Goal: Information Seeking & Learning: Learn about a topic

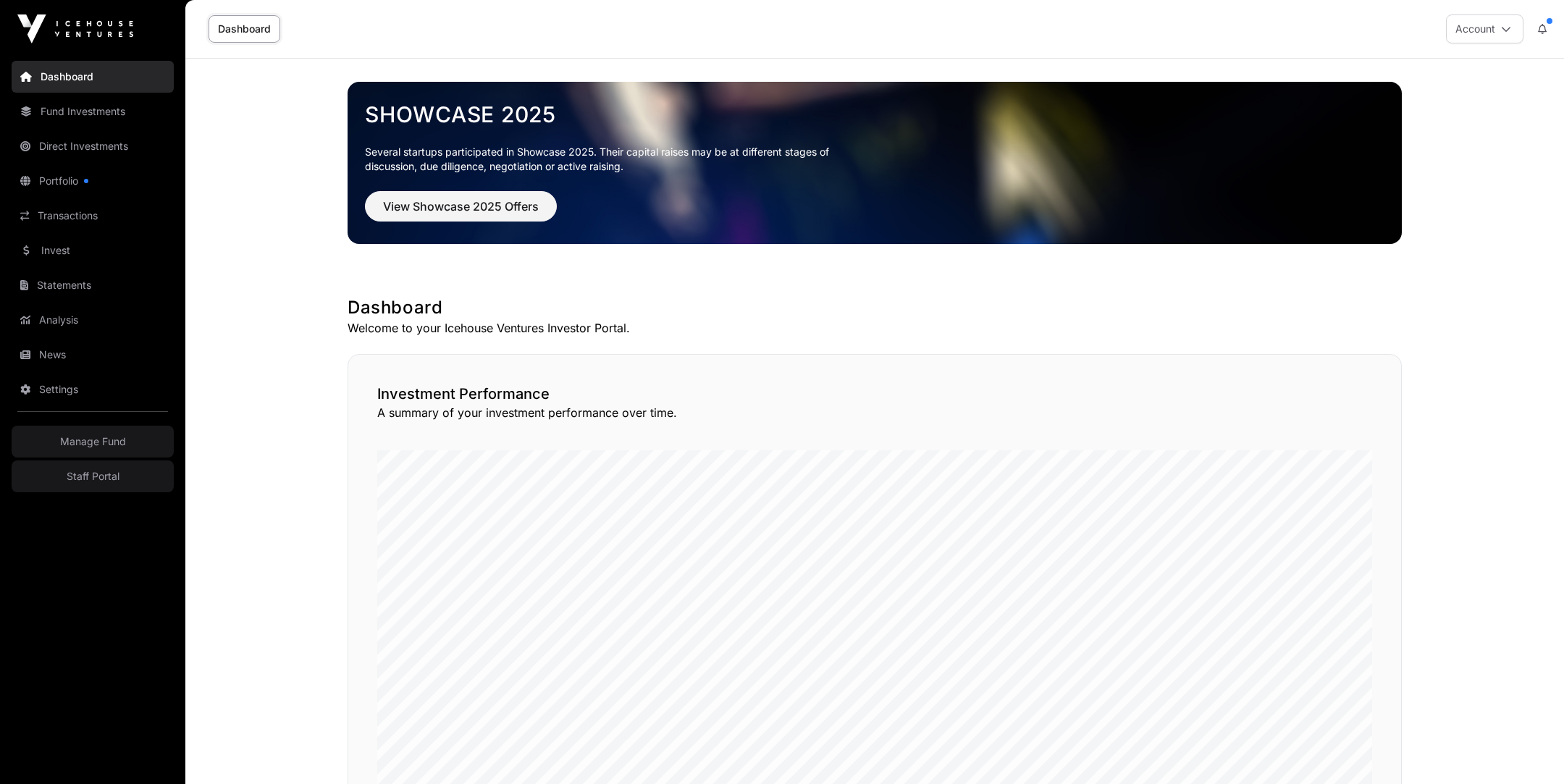
click at [73, 253] on link "Invest" at bounding box center [92, 250] width 163 height 32
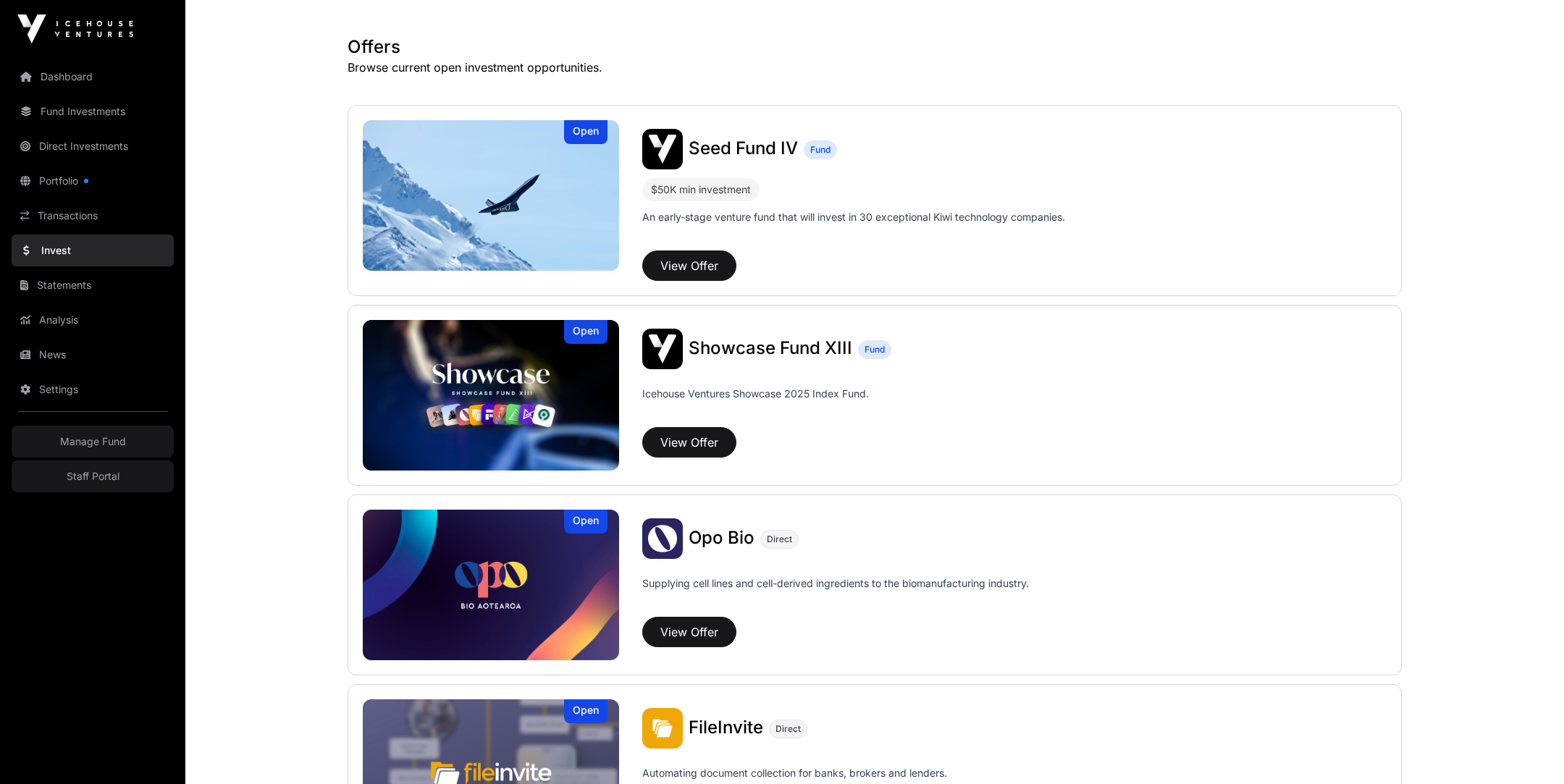
scroll to position [266, 0]
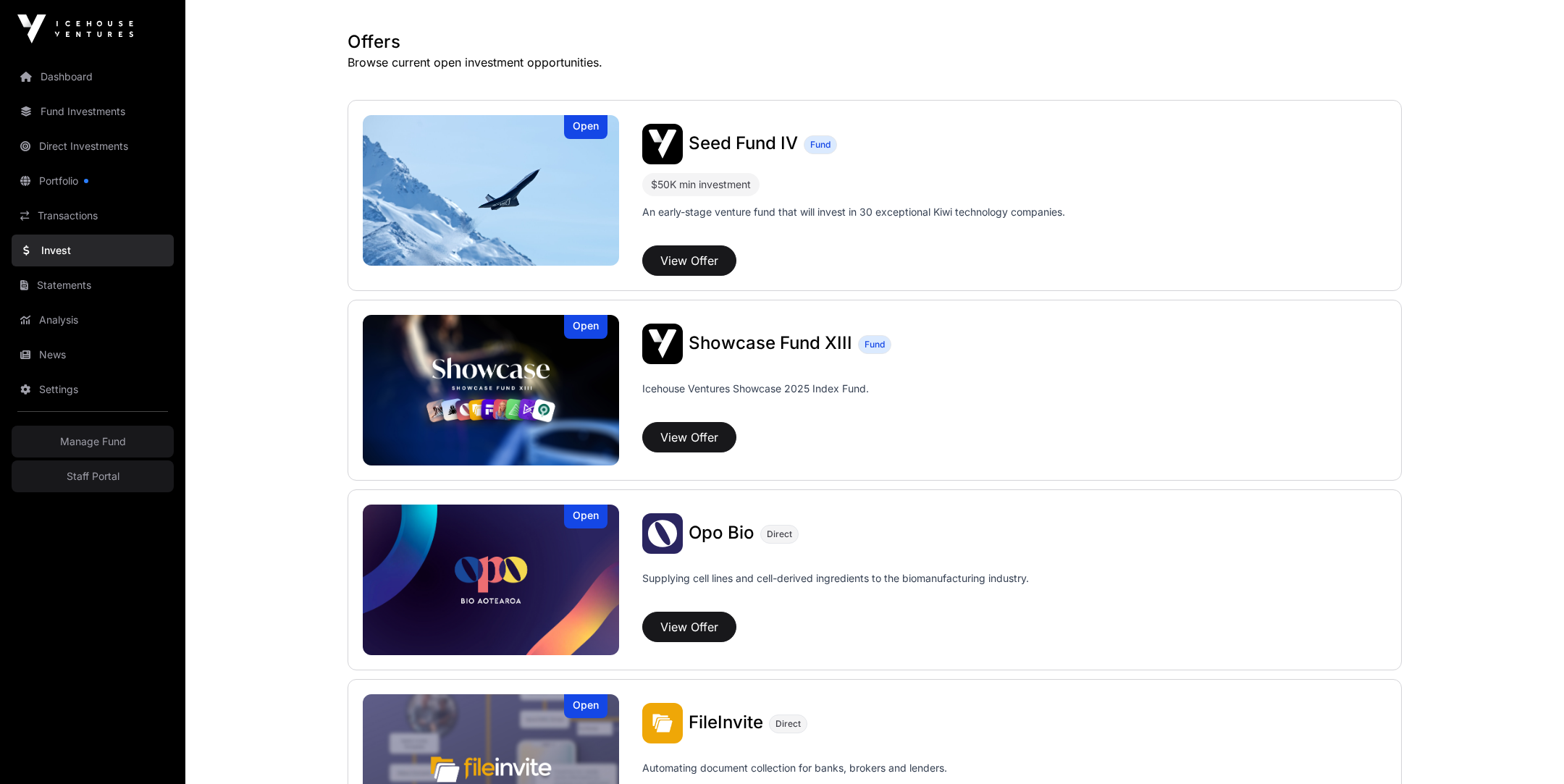
click at [538, 366] on img at bounding box center [491, 390] width 256 height 151
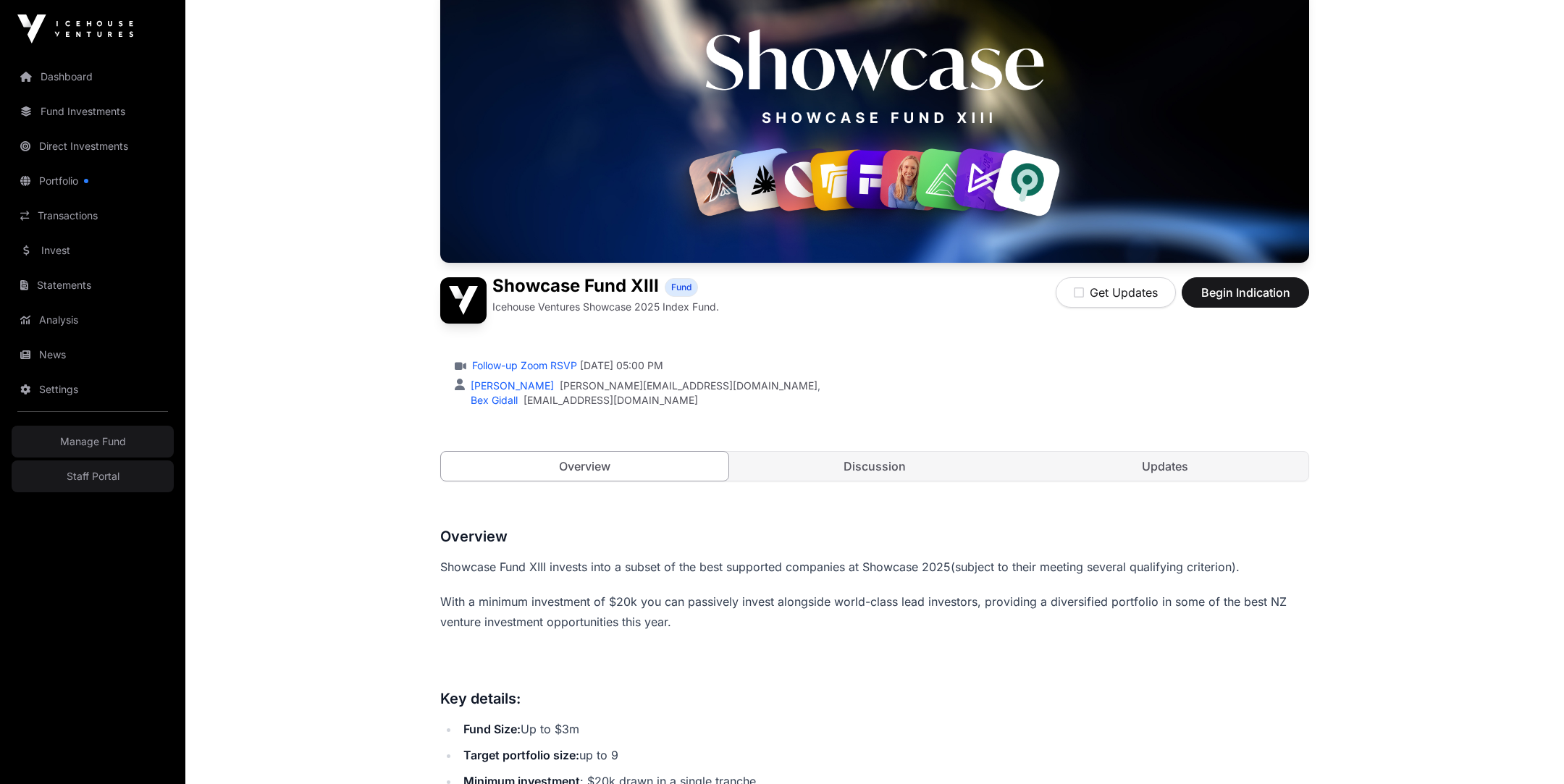
scroll to position [170, 0]
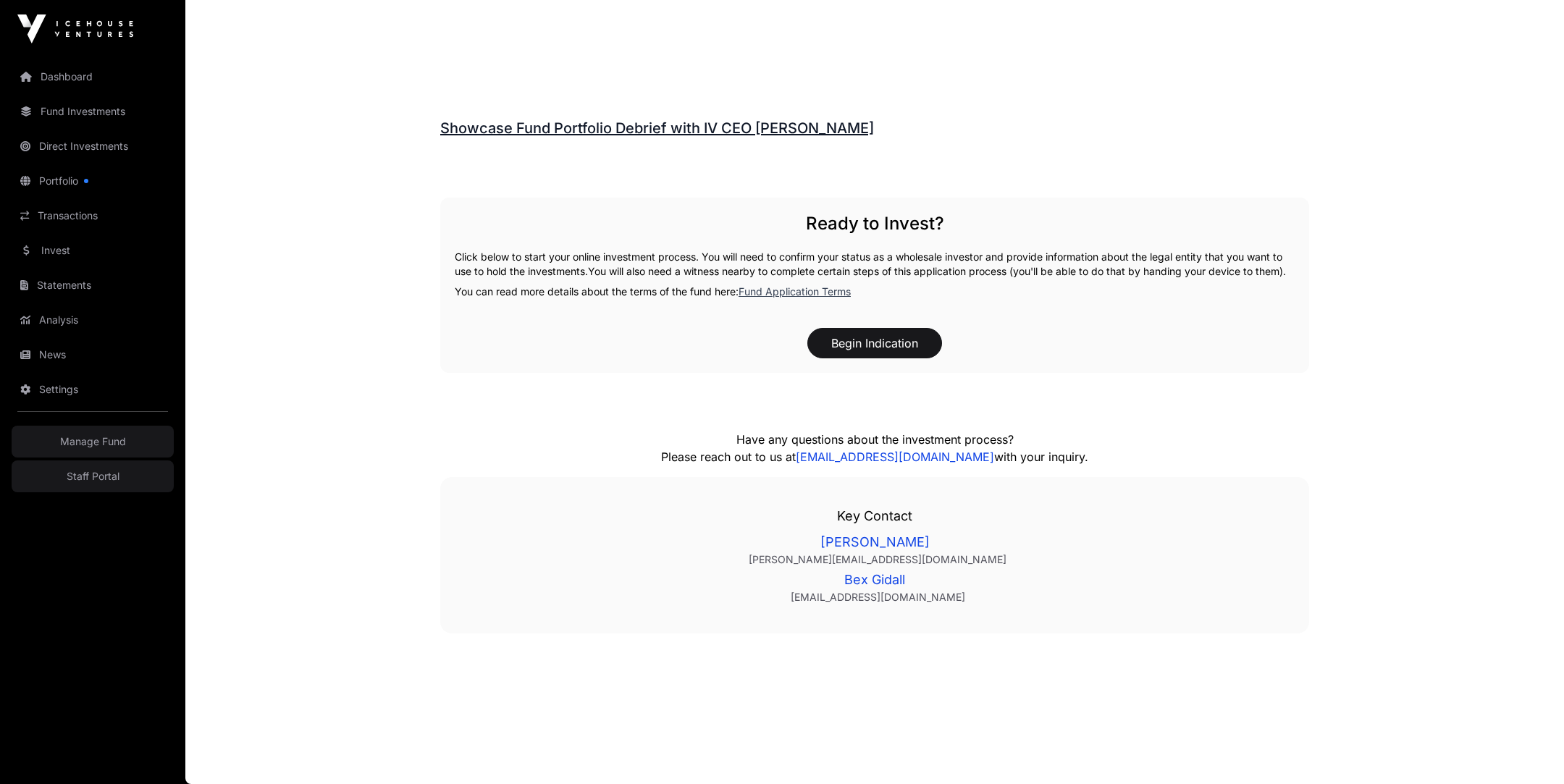
scroll to position [2097, 0]
click at [601, 120] on link "Showcase Fund Portfolio Debrief with IV CEO [PERSON_NAME]" at bounding box center [657, 128] width 434 height 18
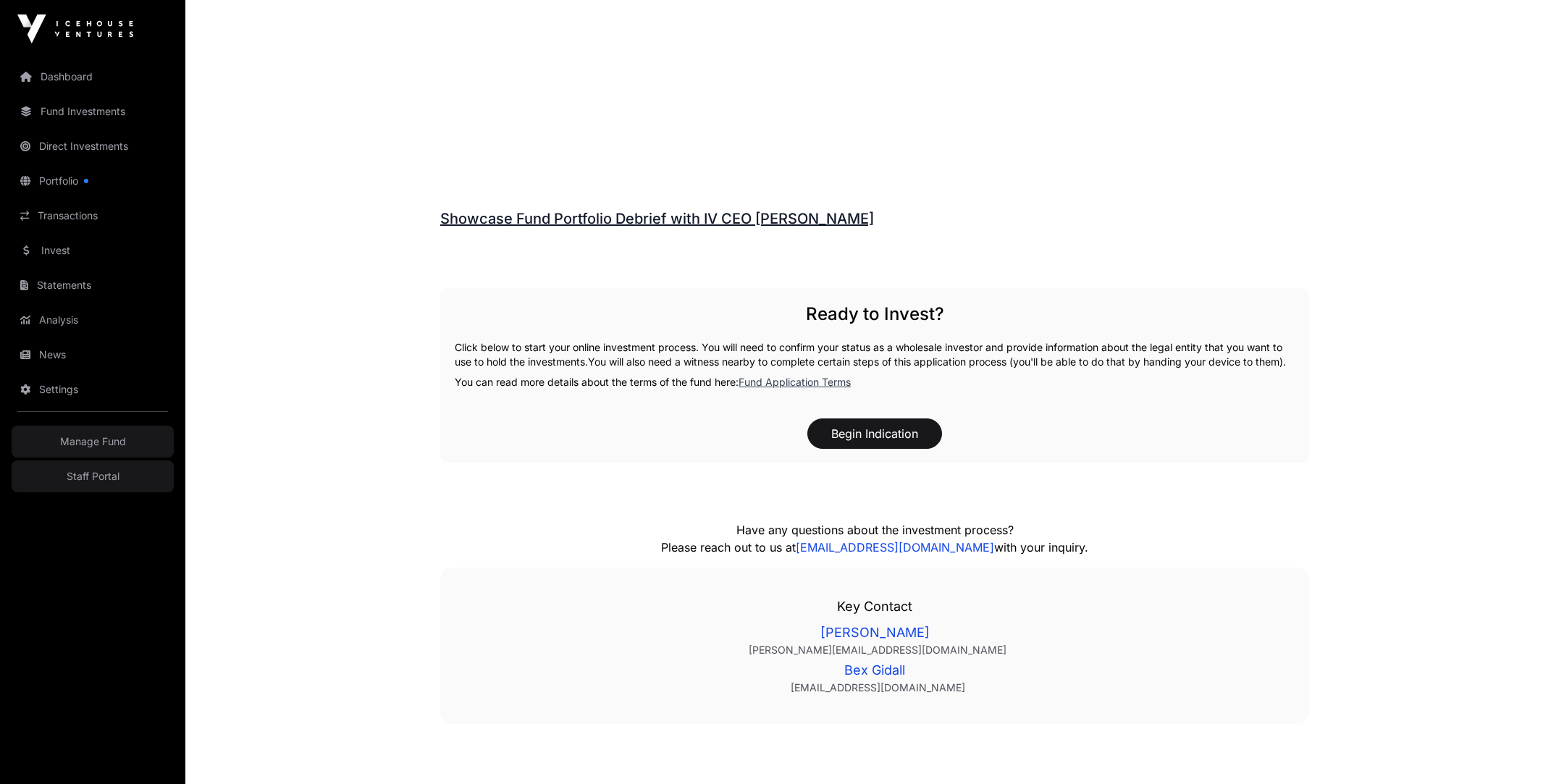
click at [632, 216] on link "Showcase Fund Portfolio Debrief with IV CEO [PERSON_NAME]" at bounding box center [657, 219] width 434 height 18
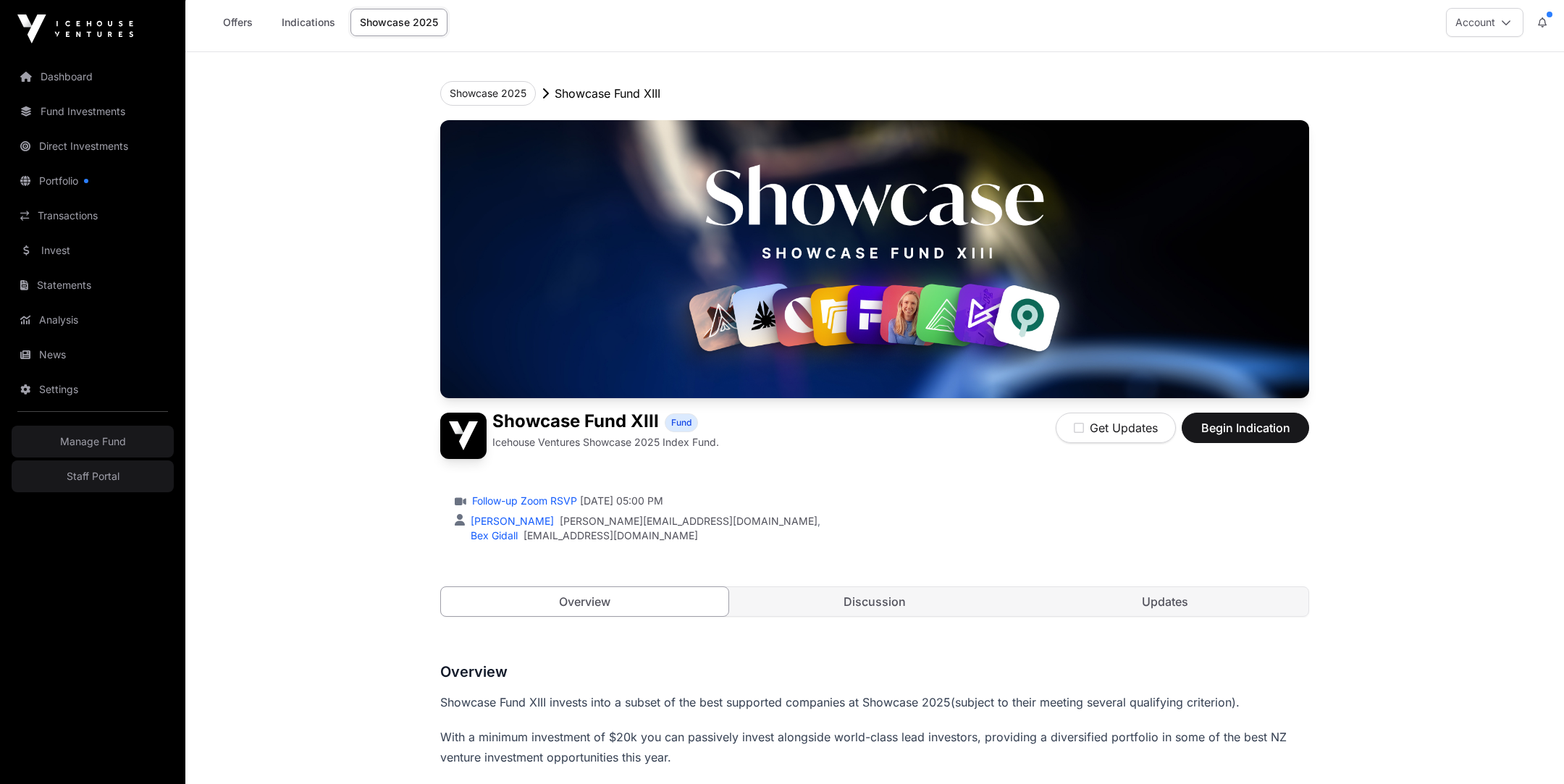
scroll to position [18, 0]
